Goal: Check status: Check status

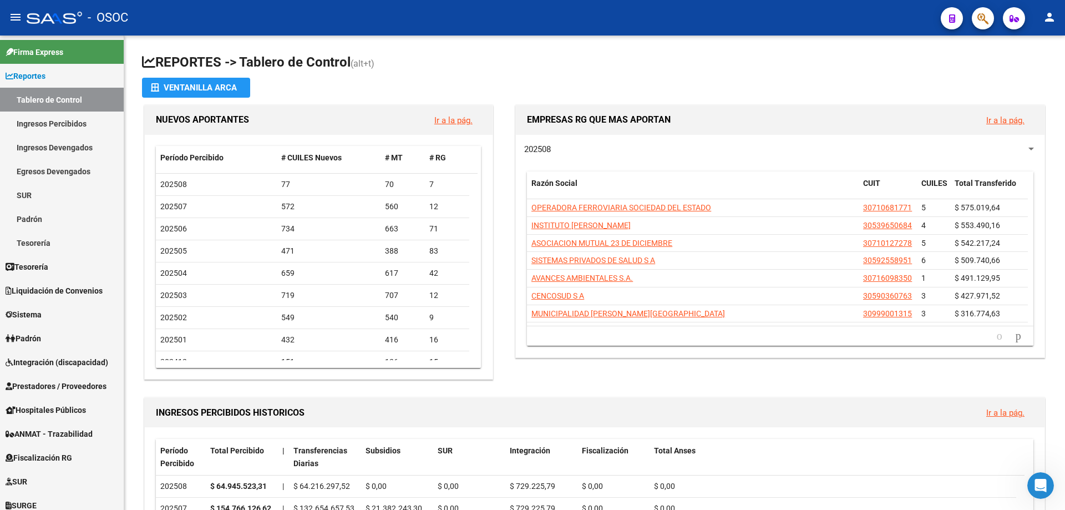
click at [973, 17] on button "button" at bounding box center [983, 18] width 22 height 22
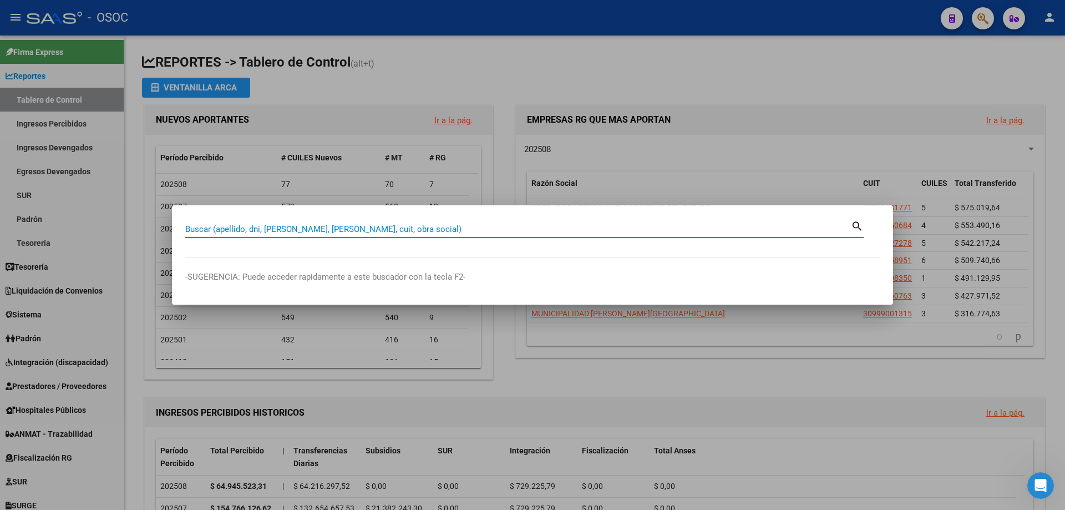
paste input "20001739"
type input "20001739"
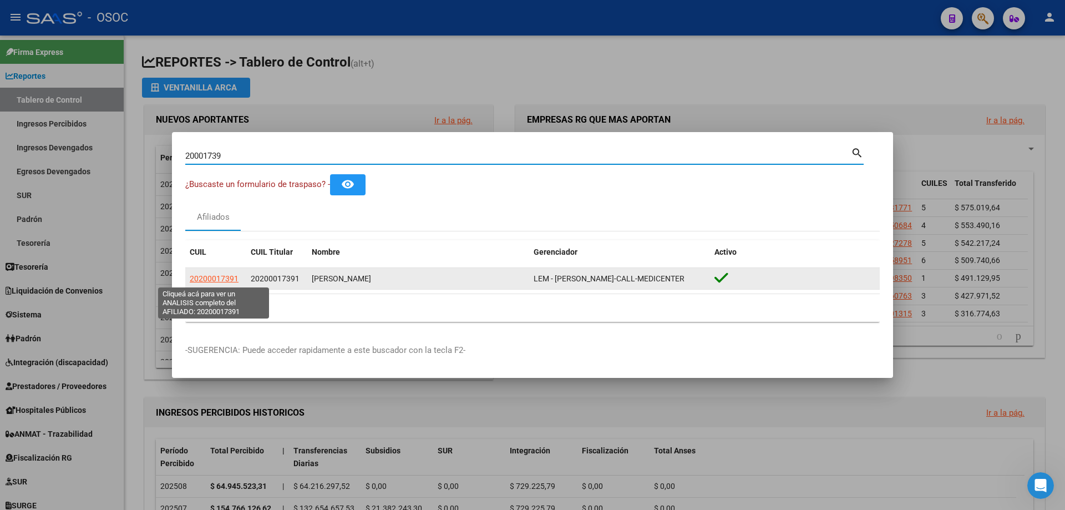
click at [219, 283] on span "20200017391" at bounding box center [214, 278] width 49 height 9
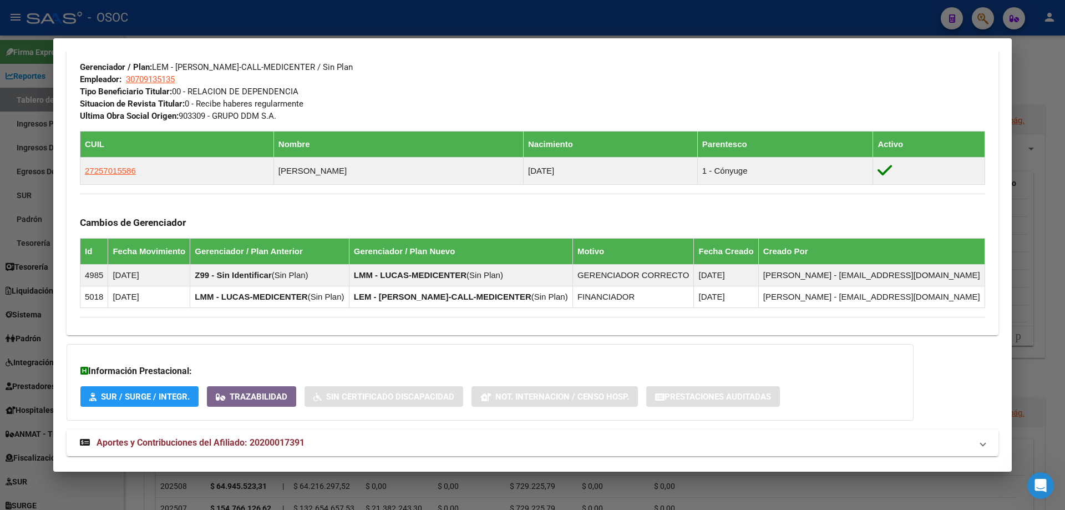
scroll to position [564, 0]
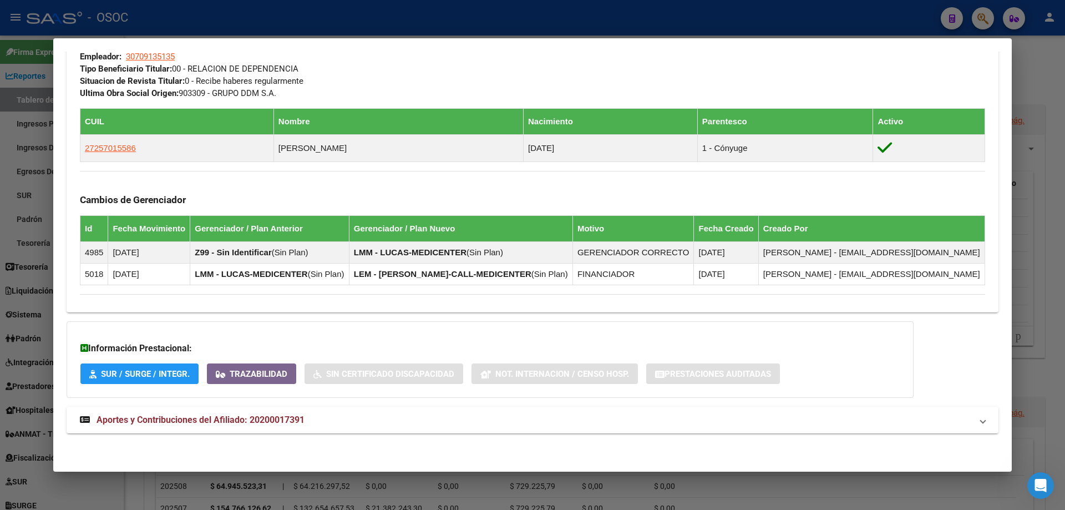
click at [183, 422] on span "Aportes y Contribuciones del Afiliado: 20200017391" at bounding box center [201, 419] width 208 height 11
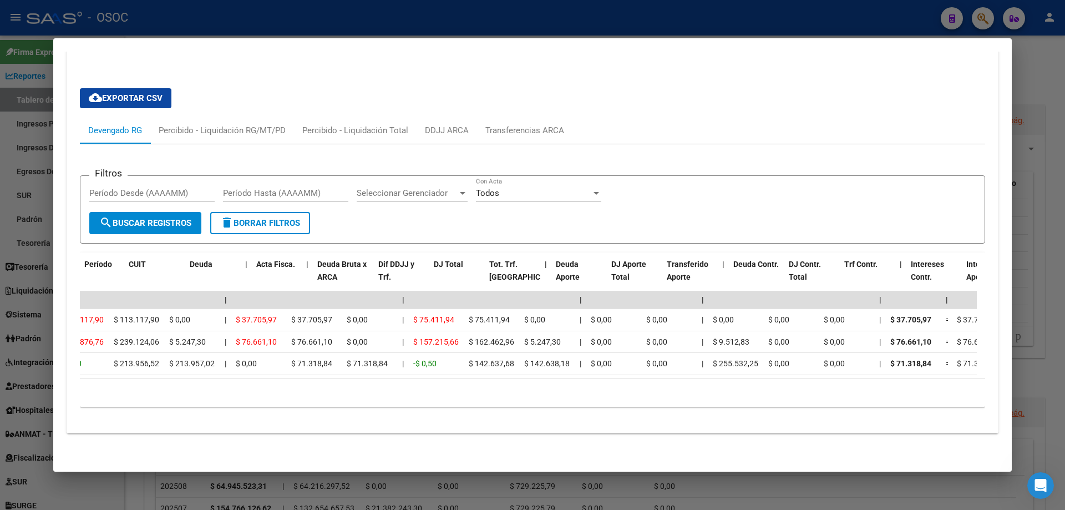
scroll to position [0, 0]
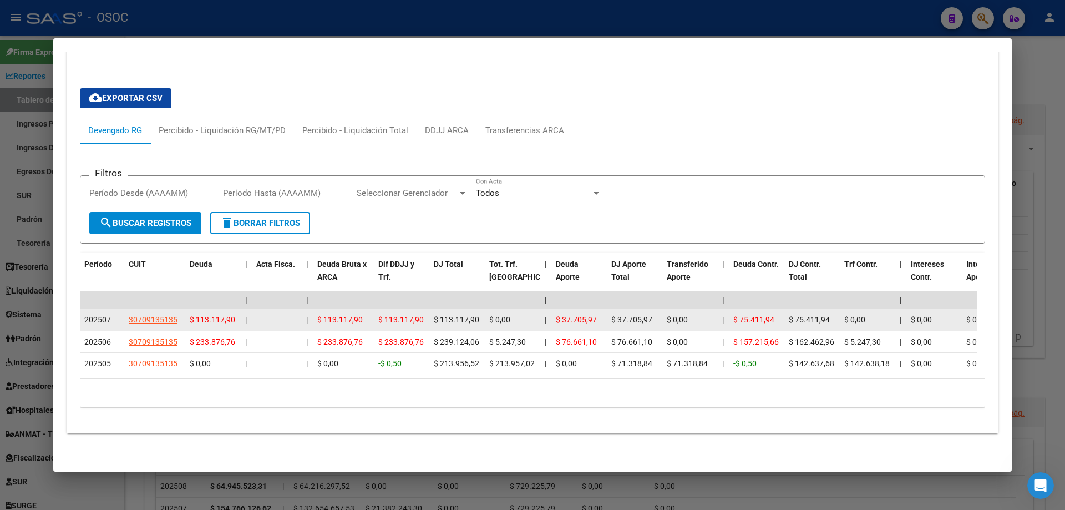
click at [224, 315] on span "$ 113.117,90" at bounding box center [212, 319] width 45 height 9
drag, startPoint x: 230, startPoint y: 307, endPoint x: 224, endPoint y: 312, distance: 8.2
click at [224, 315] on span "$ 113.117,90" at bounding box center [212, 319] width 45 height 9
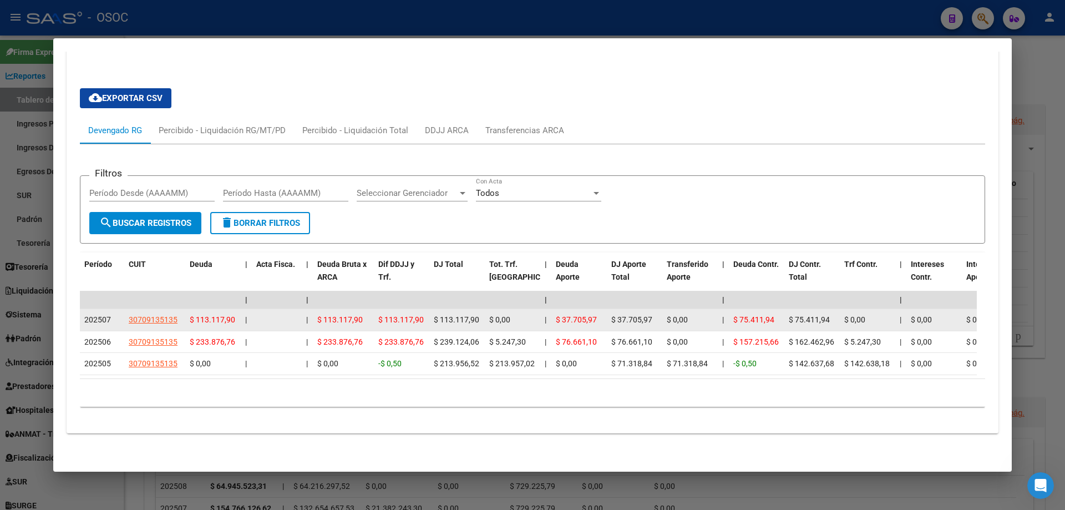
click at [239, 311] on datatable-body-cell "$ 113.117,90" at bounding box center [212, 320] width 55 height 22
click at [221, 315] on span "$ 113.117,90" at bounding box center [212, 319] width 45 height 9
click at [227, 315] on span "$ 113.117,90" at bounding box center [212, 319] width 45 height 9
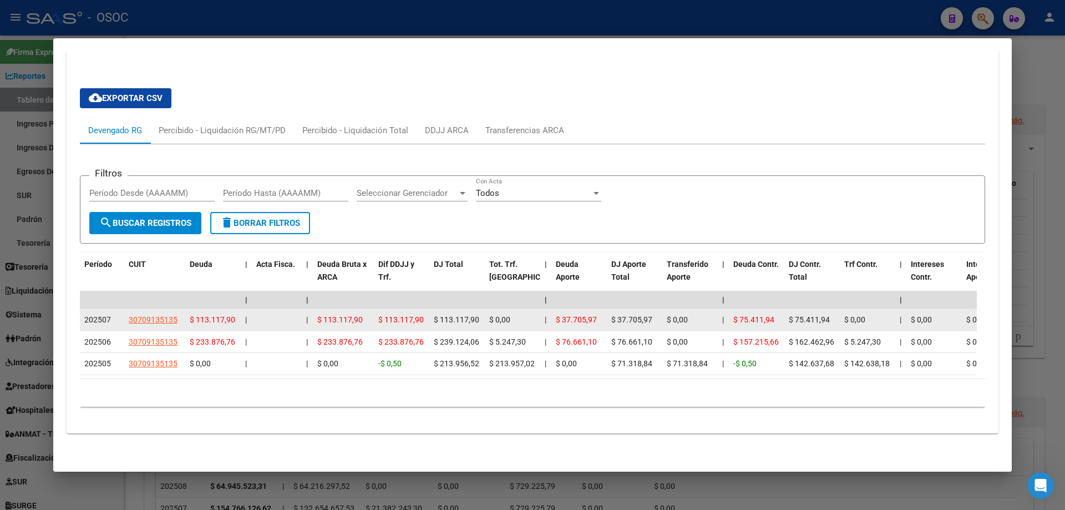
click at [230, 315] on span "$ 113.117,90" at bounding box center [212, 319] width 45 height 9
click at [229, 315] on span "$ 113.117,90" at bounding box center [212, 319] width 45 height 9
click at [230, 315] on span "$ 113.117,90" at bounding box center [212, 319] width 45 height 9
click at [228, 315] on span "$ 113.117,90" at bounding box center [212, 319] width 45 height 9
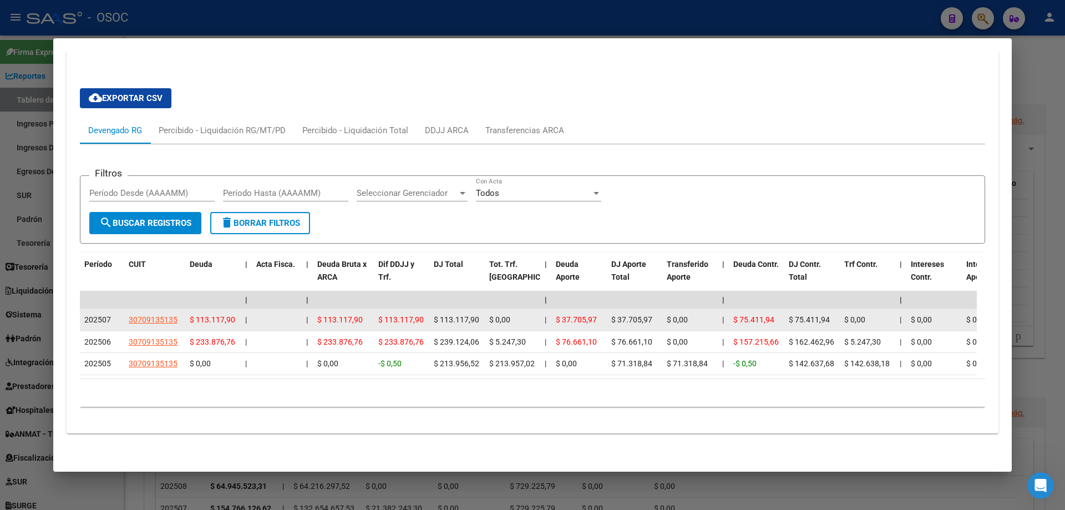
click at [228, 315] on span "$ 113.117,90" at bounding box center [212, 319] width 45 height 9
click at [227, 315] on span "$ 113.117,90" at bounding box center [212, 319] width 45 height 9
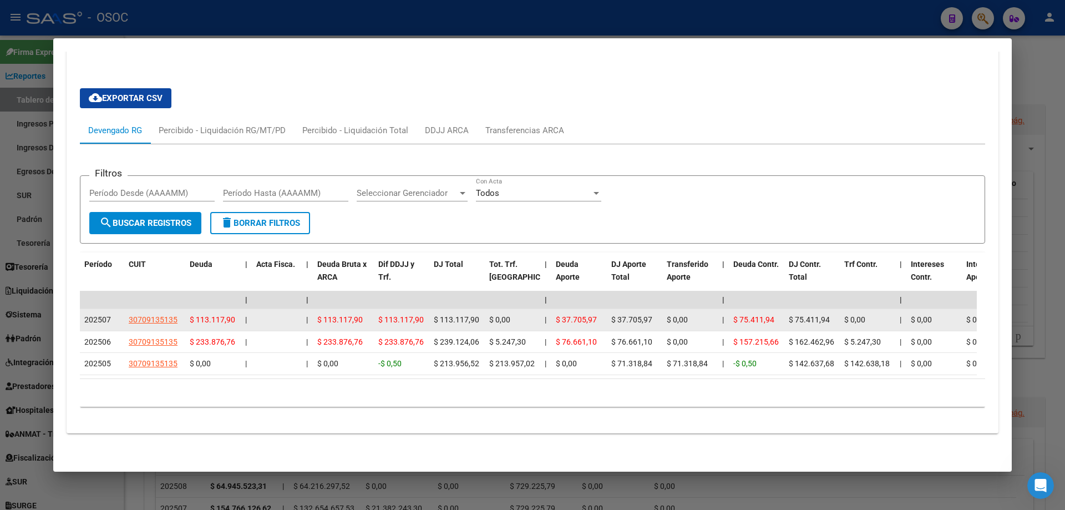
click at [220, 315] on span "$ 113.117,90" at bounding box center [212, 319] width 45 height 9
click at [217, 315] on span "$ 113.117,90" at bounding box center [212, 319] width 45 height 9
click at [219, 315] on span "$ 113.117,90" at bounding box center [212, 319] width 45 height 9
click at [205, 315] on span "$ 113.117,90" at bounding box center [212, 319] width 45 height 9
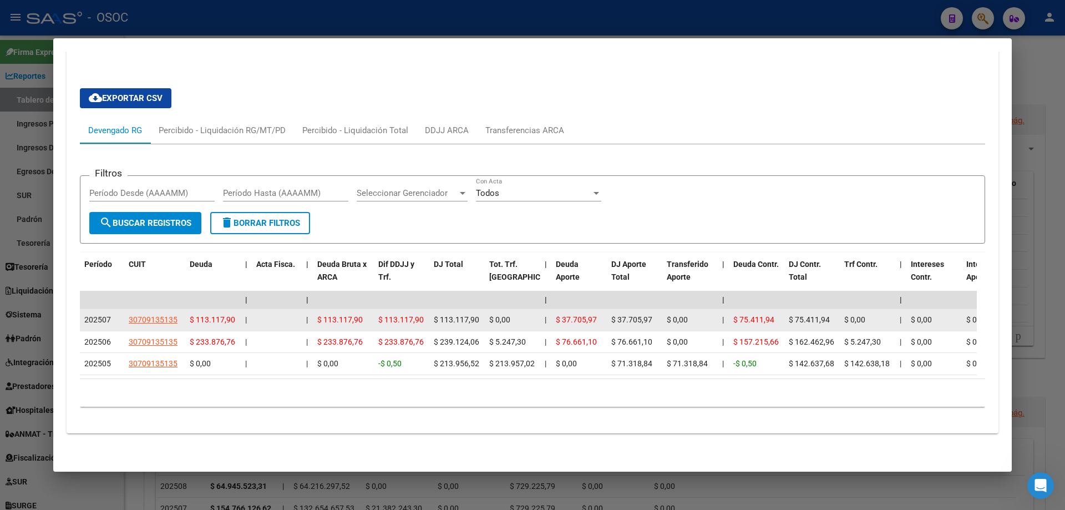
click at [225, 315] on span "$ 113.117,90" at bounding box center [212, 319] width 45 height 9
drag, startPoint x: 229, startPoint y: 311, endPoint x: 220, endPoint y: 315, distance: 9.5
click at [220, 315] on div "$ 113.117,90" at bounding box center [213, 319] width 47 height 13
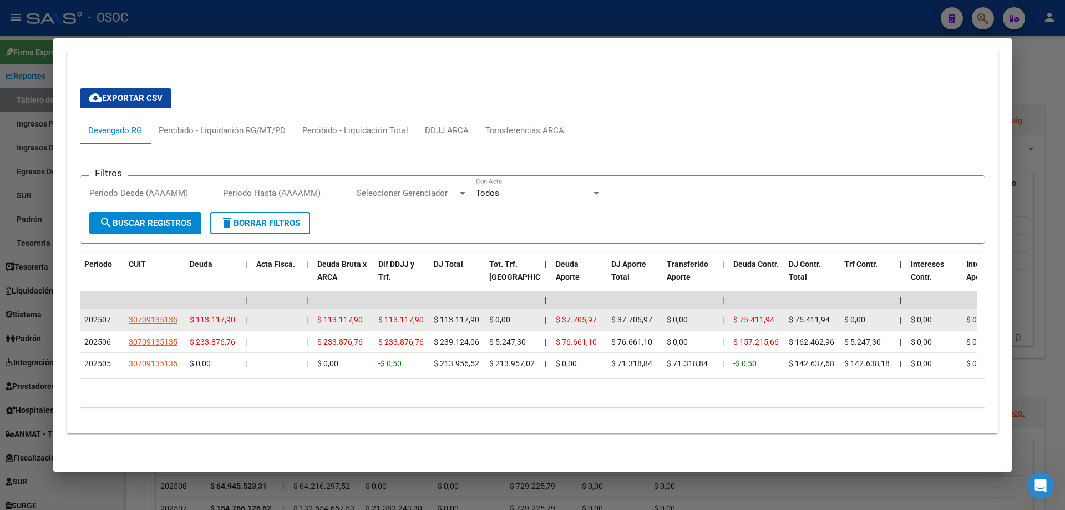
click at [233, 315] on span "$ 113.117,90" at bounding box center [212, 319] width 45 height 9
click at [234, 315] on span "$ 113.117,90" at bounding box center [212, 319] width 45 height 9
click at [235, 313] on div "$ 113.117,90" at bounding box center [213, 319] width 47 height 13
click at [227, 315] on span "$ 113.117,90" at bounding box center [212, 319] width 45 height 9
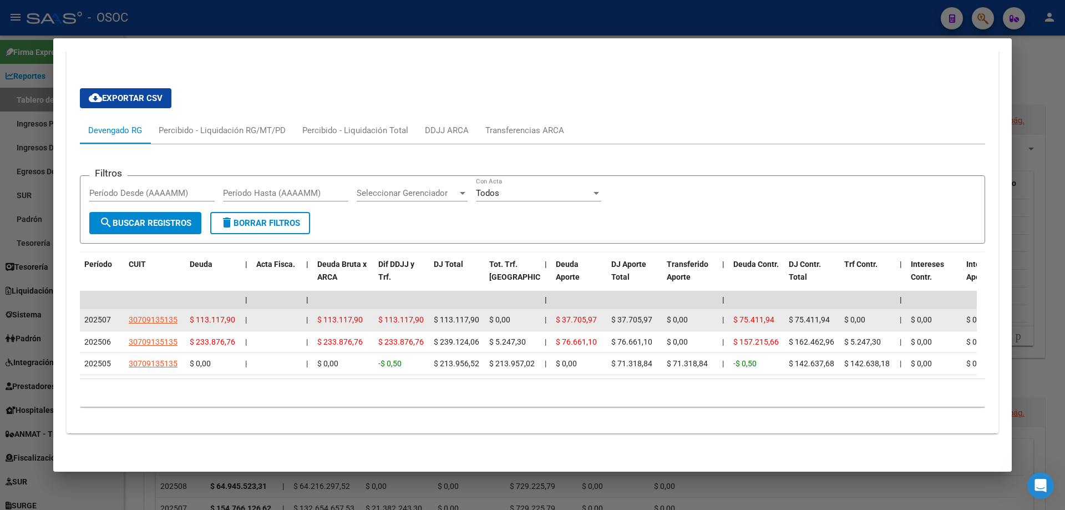
click at [227, 315] on span "$ 113.117,90" at bounding box center [212, 319] width 45 height 9
click at [229, 315] on span "$ 113.117,90" at bounding box center [212, 319] width 45 height 9
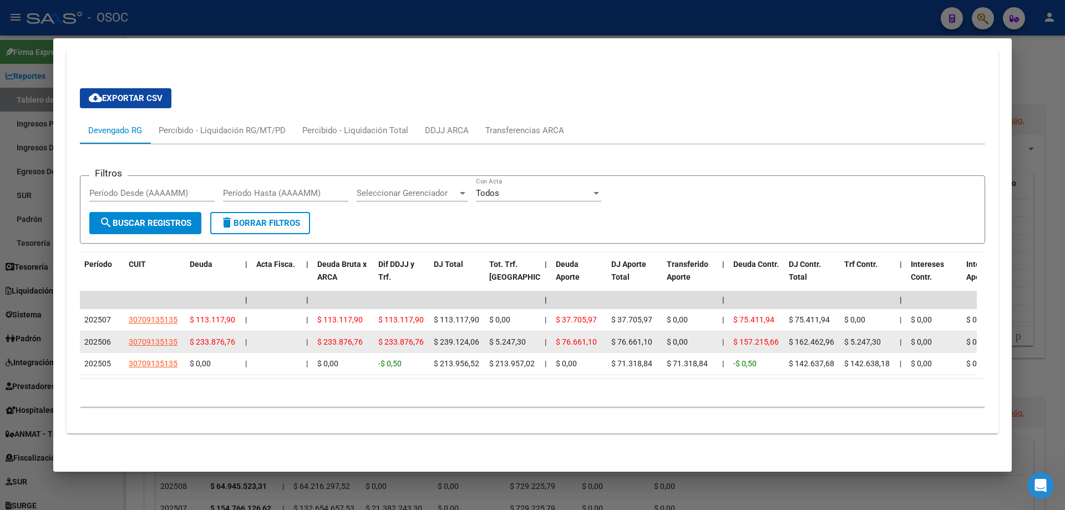
click at [219, 337] on span "$ 233.876,76" at bounding box center [212, 341] width 45 height 9
drag, startPoint x: 227, startPoint y: 331, endPoint x: 214, endPoint y: 335, distance: 13.9
click at [214, 337] on span "$ 233.876,76" at bounding box center [212, 341] width 45 height 9
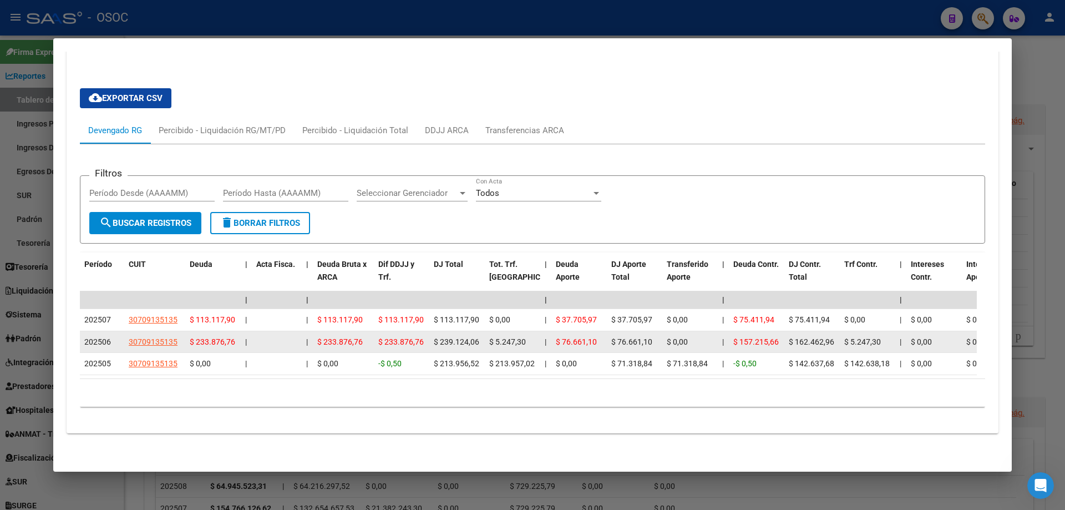
click at [232, 337] on span "$ 233.876,76" at bounding box center [212, 341] width 45 height 9
click at [229, 337] on span "$ 233.876,76" at bounding box center [212, 341] width 45 height 9
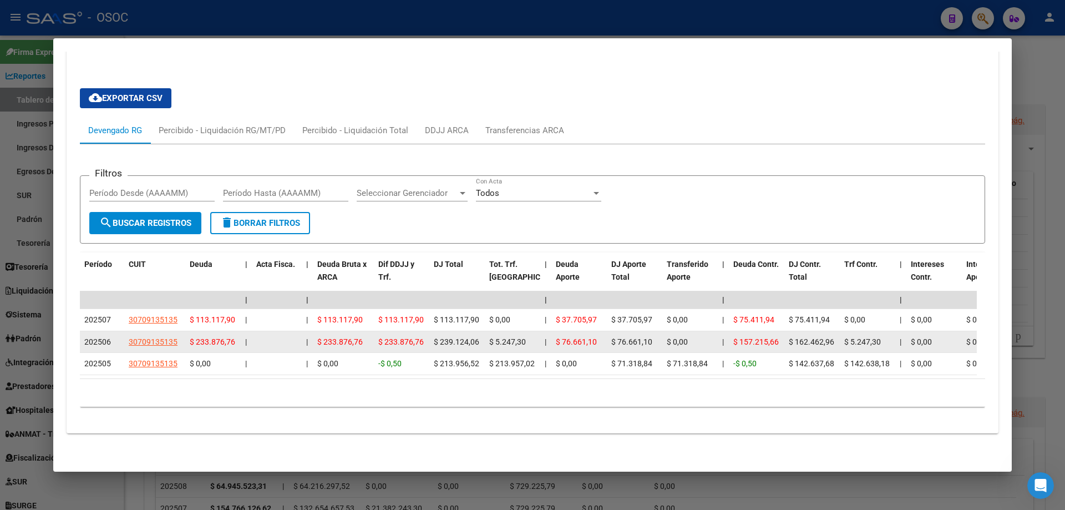
click at [229, 337] on span "$ 233.876,76" at bounding box center [212, 341] width 45 height 9
click at [234, 337] on span "$ 233.876,76" at bounding box center [212, 341] width 45 height 9
click at [579, 337] on span "$ 76.661,10" at bounding box center [576, 341] width 41 height 9
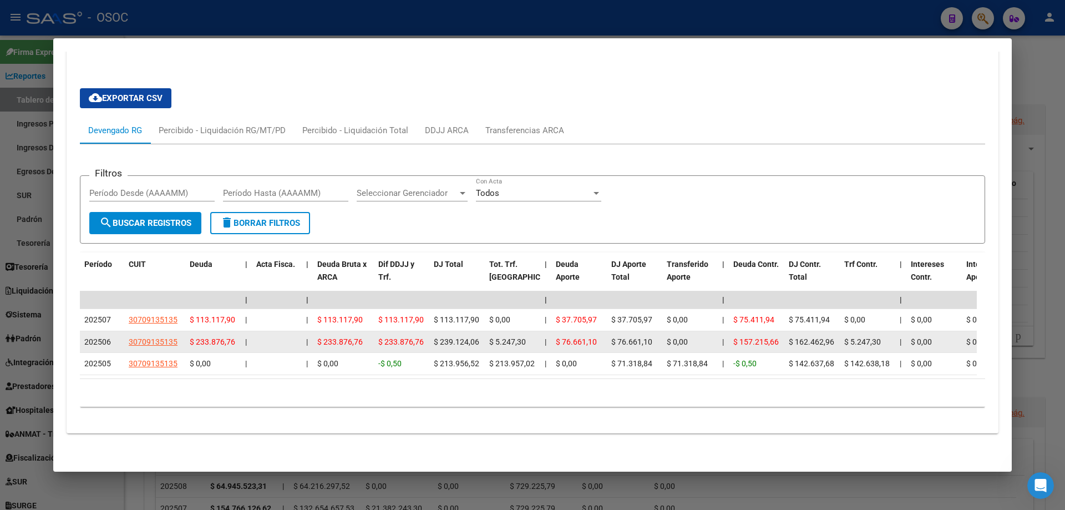
click at [579, 337] on span "$ 76.661,10" at bounding box center [576, 341] width 41 height 9
click at [577, 337] on span "$ 76.661,10" at bounding box center [576, 341] width 41 height 9
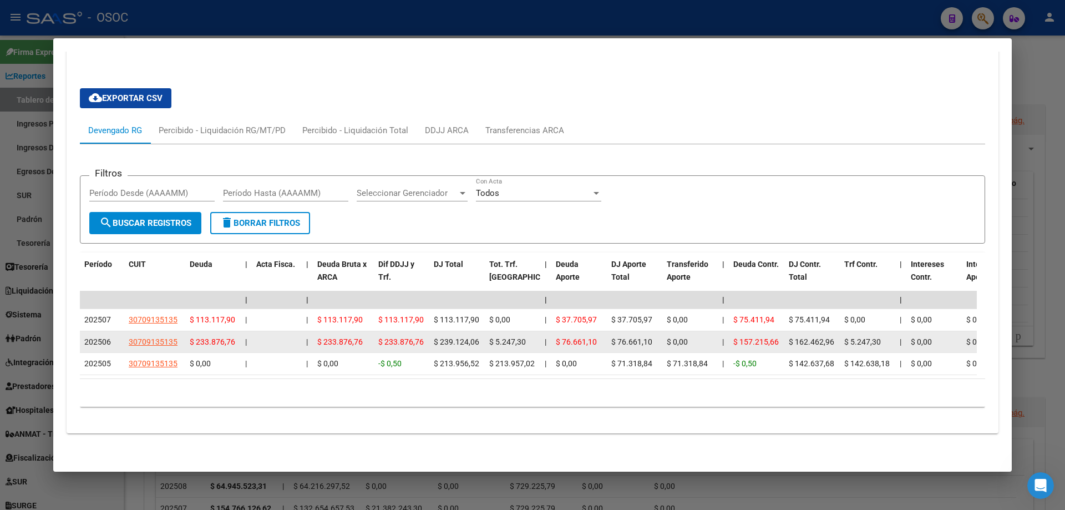
click at [581, 337] on span "$ 76.661,10" at bounding box center [576, 341] width 41 height 9
drag, startPoint x: 552, startPoint y: 328, endPoint x: 601, endPoint y: 330, distance: 50.0
click at [601, 331] on datatable-body-cell "$ 76.661,10" at bounding box center [579, 342] width 55 height 22
click at [578, 337] on span "$ 76.661,10" at bounding box center [576, 341] width 41 height 9
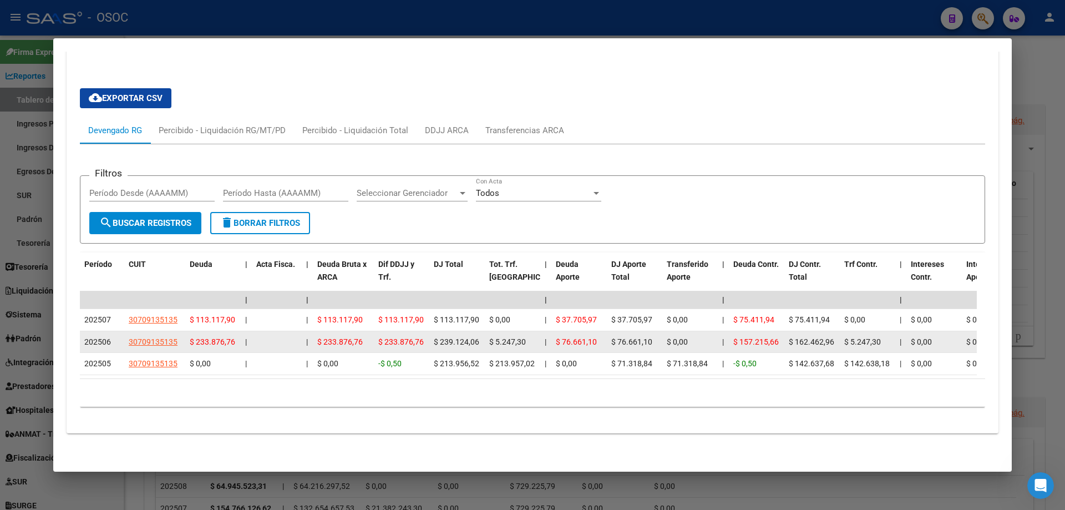
click at [578, 337] on span "$ 76.661,10" at bounding box center [576, 341] width 41 height 9
drag, startPoint x: 576, startPoint y: 333, endPoint x: 567, endPoint y: 332, distance: 9.0
click at [567, 337] on span "$ 76.661,10" at bounding box center [576, 341] width 41 height 9
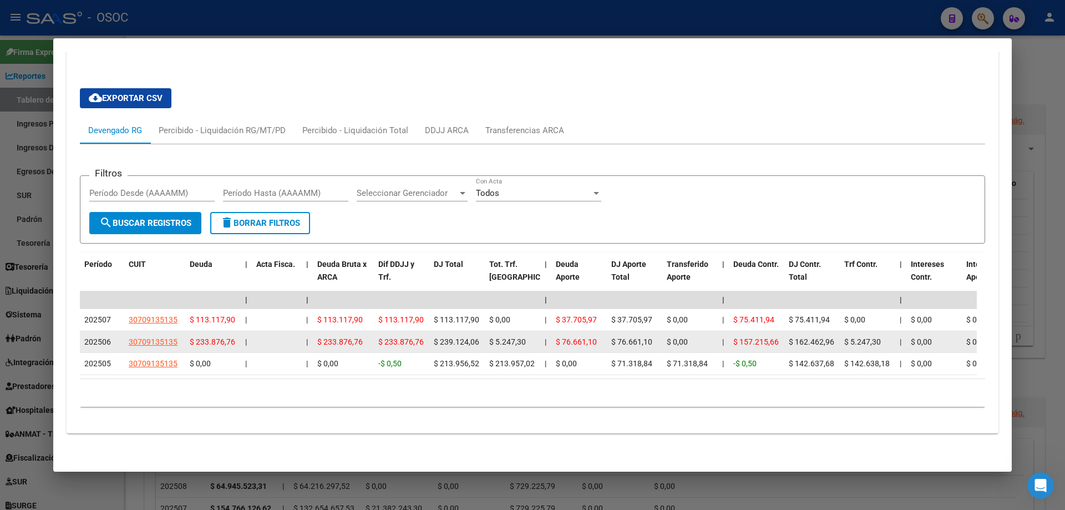
click at [585, 337] on span "$ 76.661,10" at bounding box center [576, 341] width 41 height 9
click at [590, 337] on span "$ 76.661,10" at bounding box center [576, 341] width 41 height 9
click at [575, 337] on span "$ 76.661,10" at bounding box center [576, 341] width 41 height 9
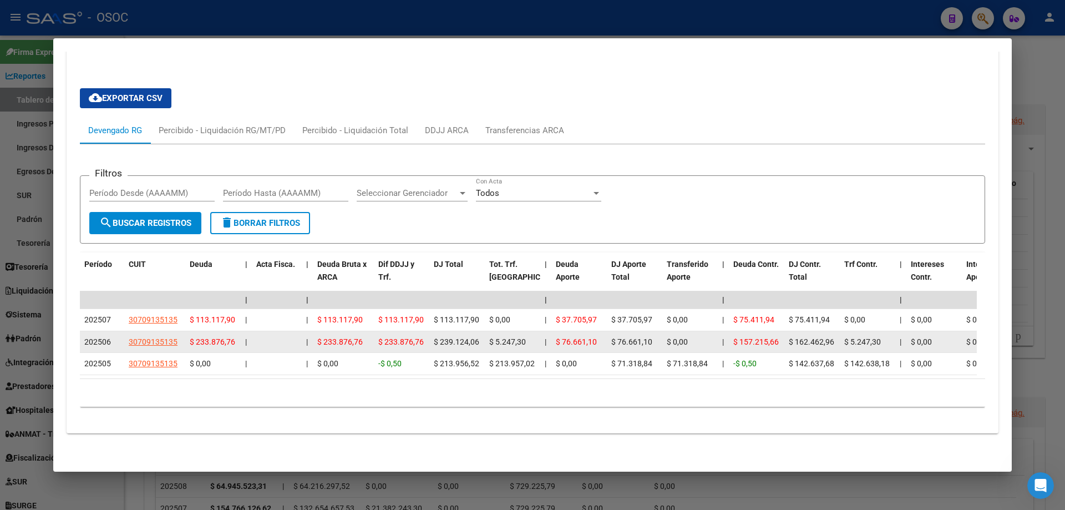
click at [583, 337] on span "$ 76.661,10" at bounding box center [576, 341] width 41 height 9
click at [588, 337] on span "$ 76.661,10" at bounding box center [576, 341] width 41 height 9
click at [589, 337] on span "$ 76.661,10" at bounding box center [576, 341] width 41 height 9
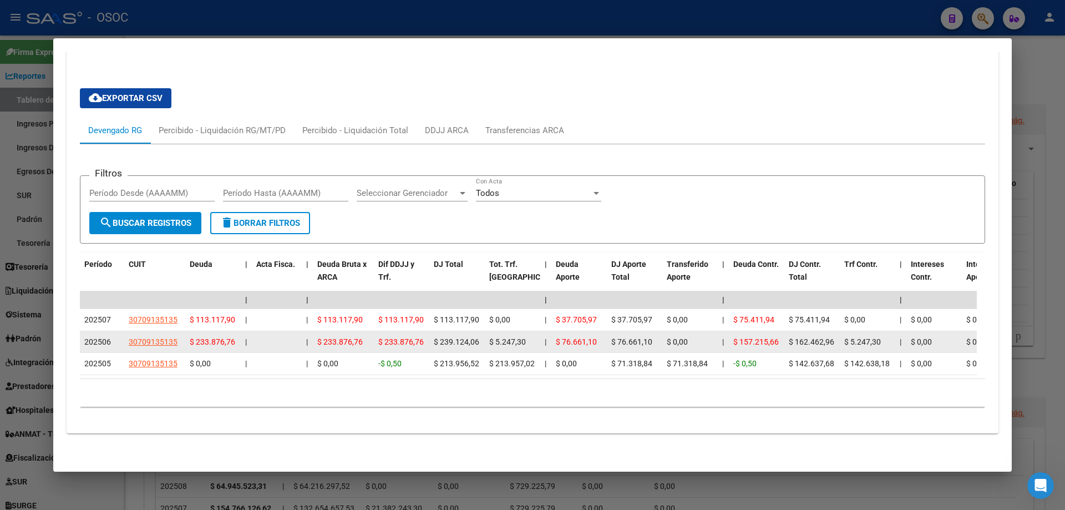
click at [589, 337] on span "$ 76.661,10" at bounding box center [576, 341] width 41 height 9
click at [588, 337] on span "$ 76.661,10" at bounding box center [576, 341] width 41 height 9
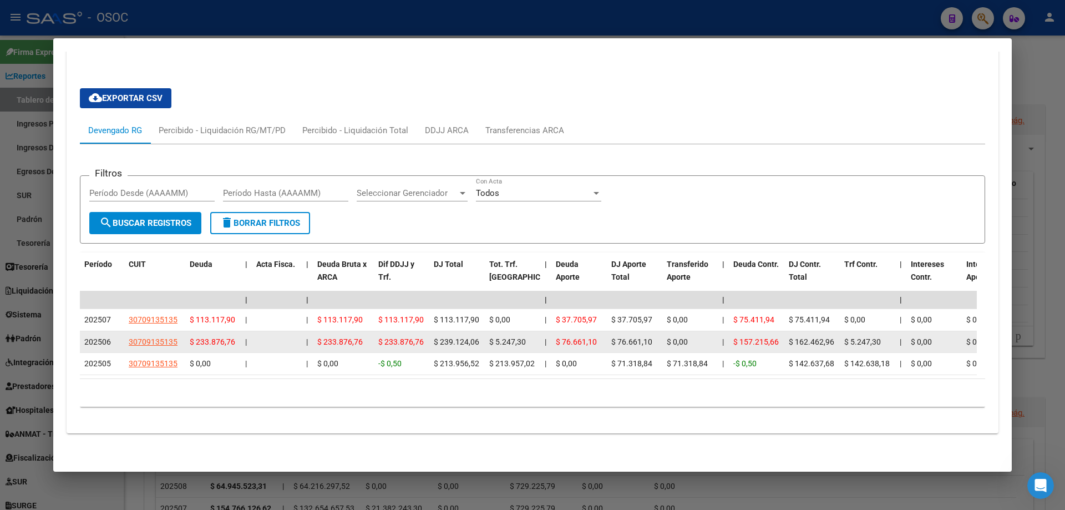
click at [588, 337] on span "$ 76.661,10" at bounding box center [576, 341] width 41 height 9
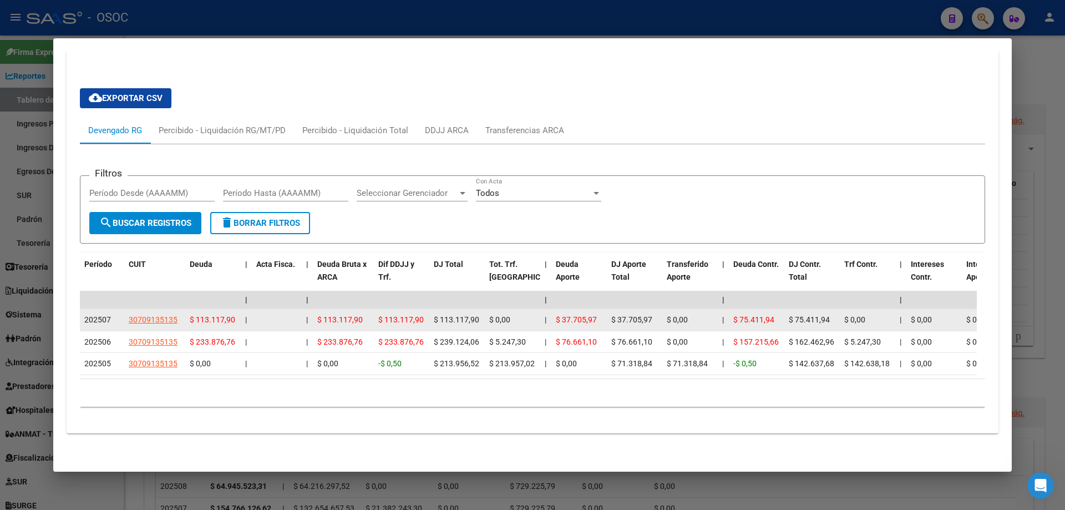
click at [590, 315] on div "$ 37.705,97" at bounding box center [579, 319] width 47 height 13
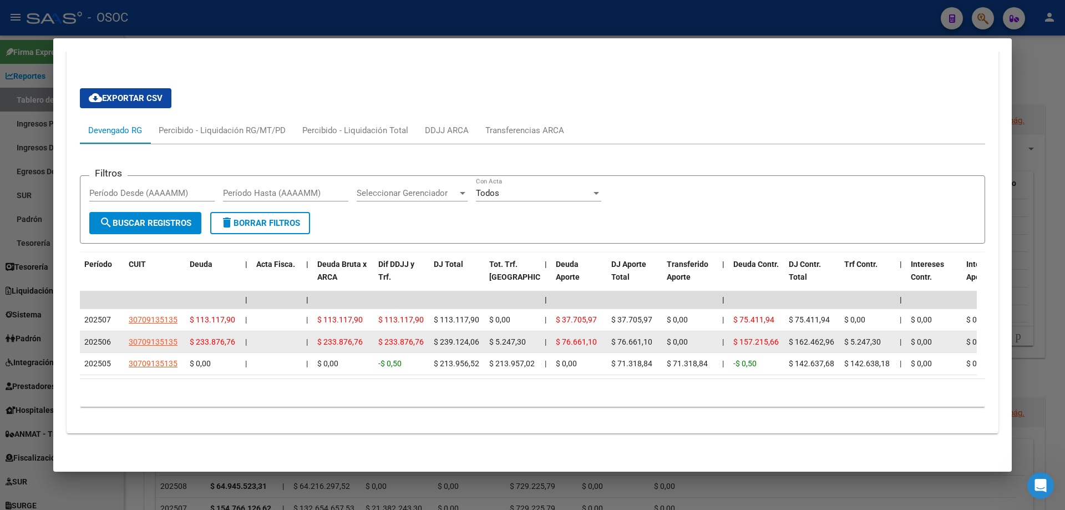
click at [580, 337] on span "$ 76.661,10" at bounding box center [576, 341] width 41 height 9
click at [579, 337] on span "$ 76.661,10" at bounding box center [576, 341] width 41 height 9
click at [586, 337] on span "$ 76.661,10" at bounding box center [576, 341] width 41 height 9
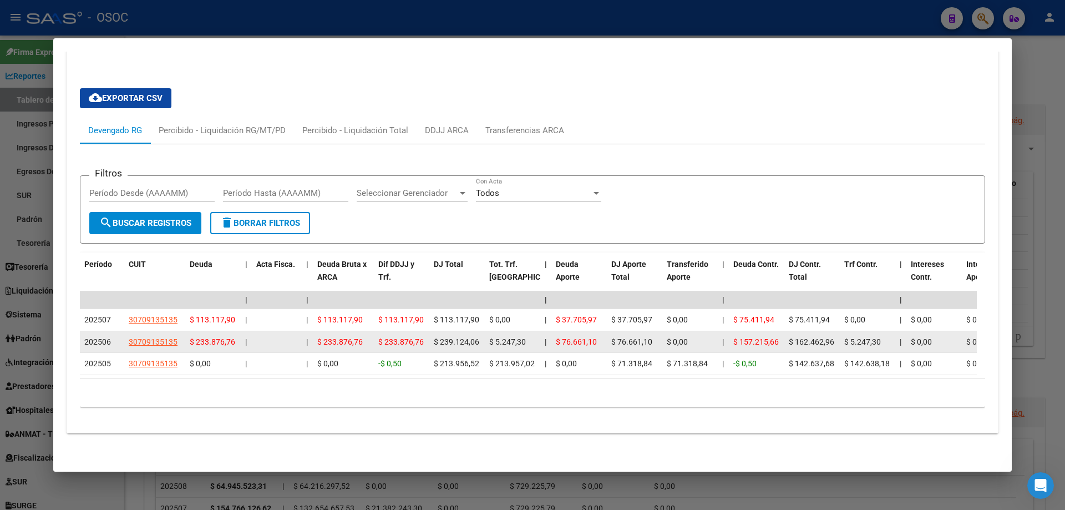
click at [105, 337] on span "202506" at bounding box center [97, 341] width 27 height 9
click at [110, 337] on span "202506" at bounding box center [97, 341] width 27 height 9
click at [757, 337] on span "$ 157.215,66" at bounding box center [756, 341] width 45 height 9
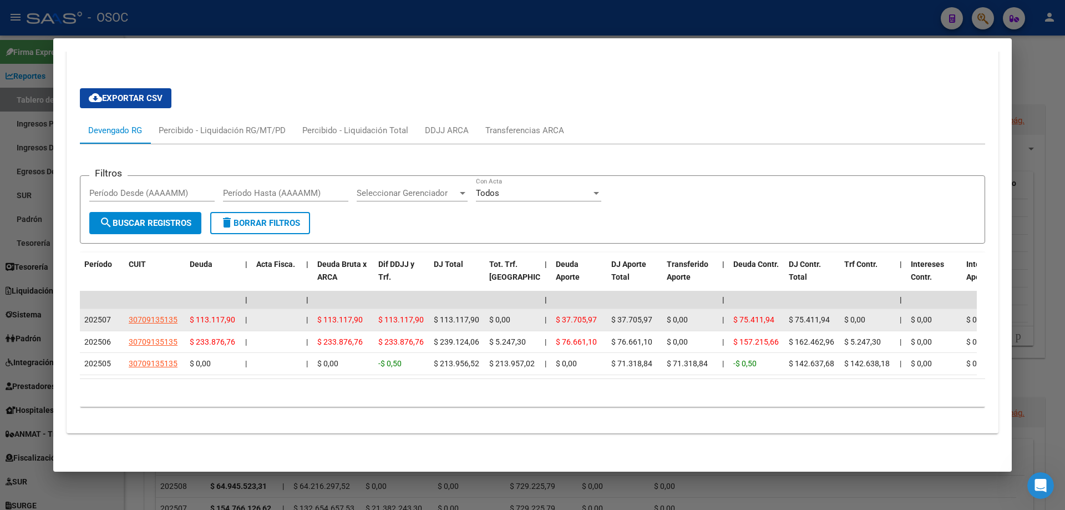
click at [764, 315] on span "$ 75.411,94" at bounding box center [754, 319] width 41 height 9
